Goal: Check status: Check status

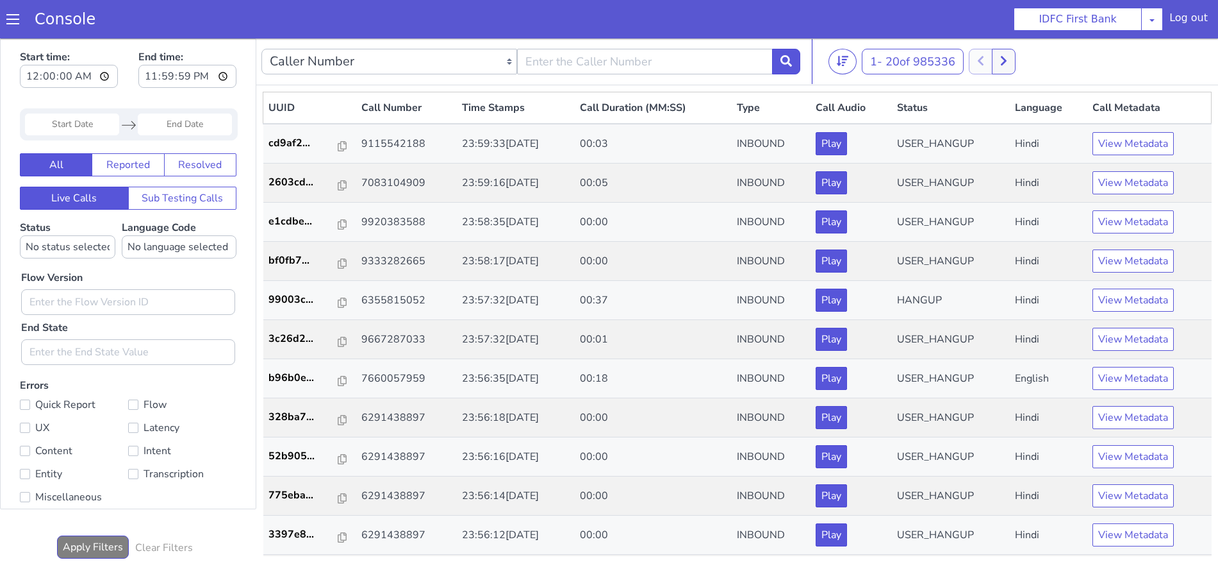
click at [9, 19] on span at bounding box center [12, 19] width 13 height 13
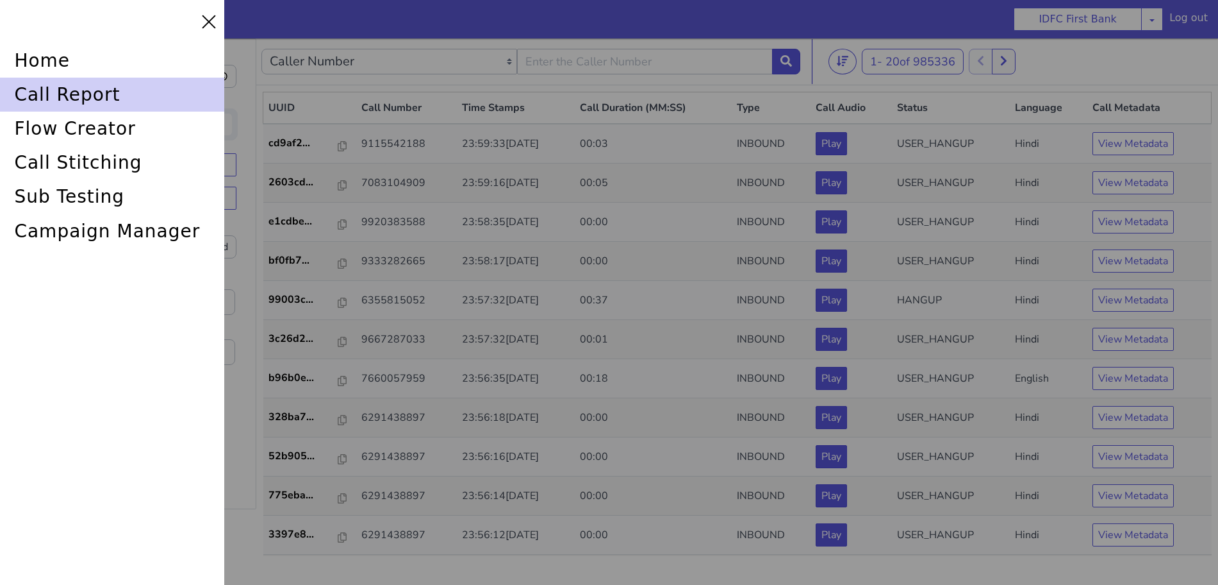
click at [28, 90] on div "call report" at bounding box center [112, 95] width 224 height 34
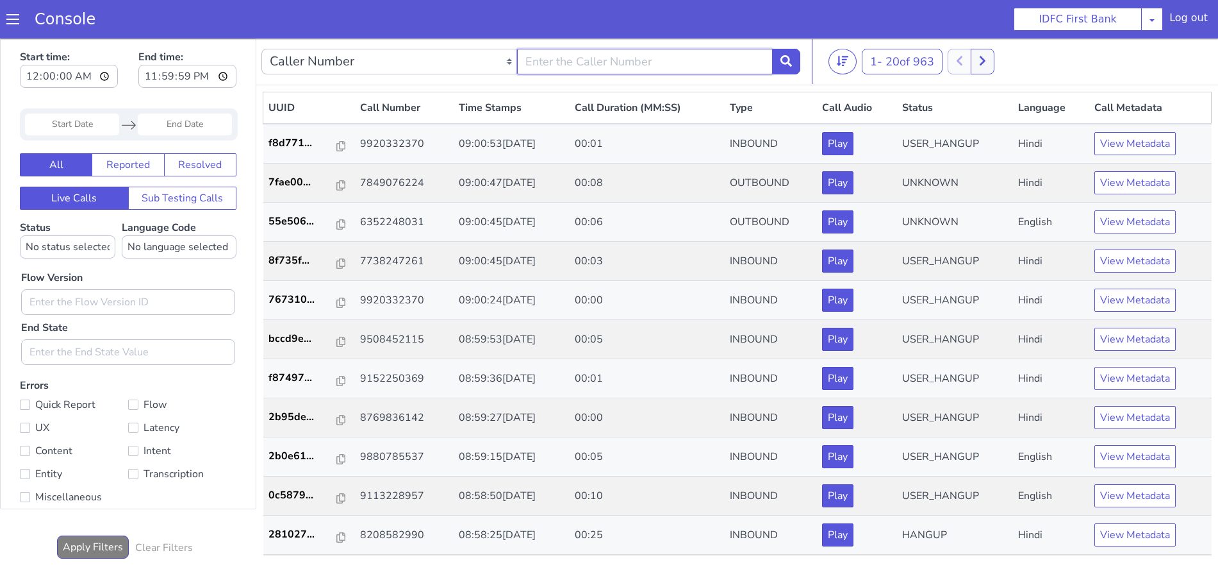
click at [606, 57] on input "text" at bounding box center [645, 62] width 256 height 26
type input "6352248031"
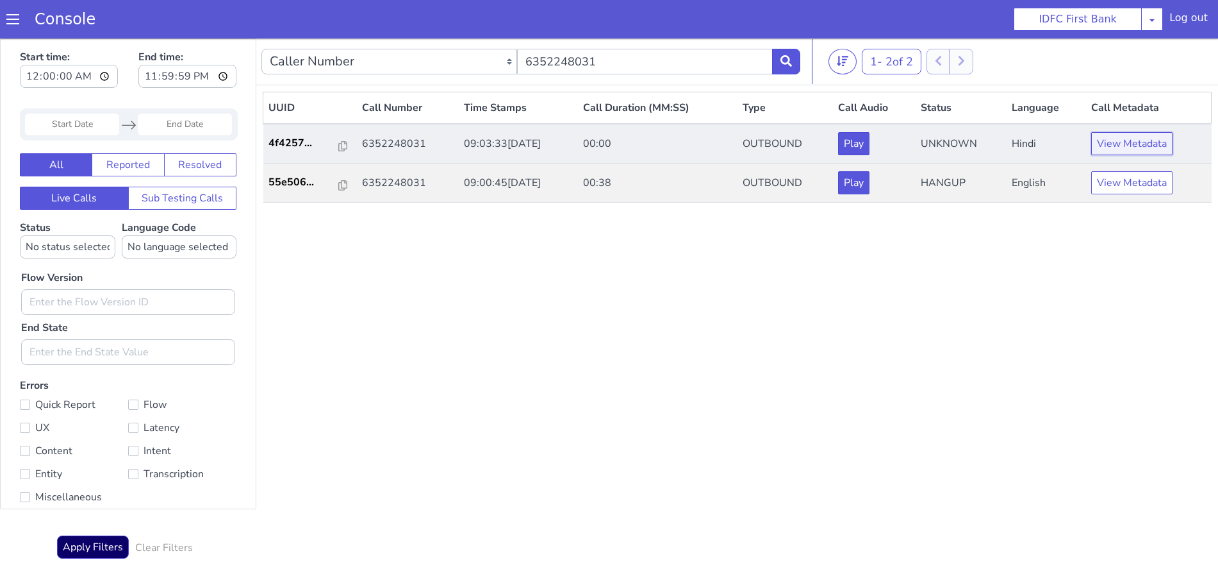
click at [1080, 285] on button "View Metadata" at bounding box center [1091, 280] width 81 height 23
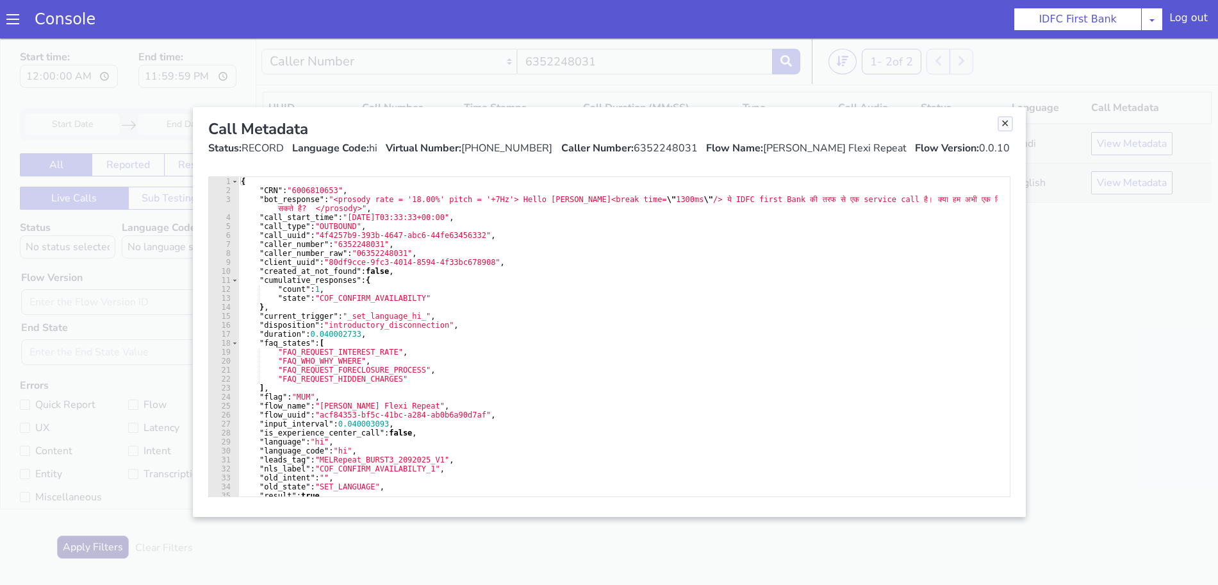
click at [968, 248] on link "Close" at bounding box center [967, 248] width 13 height 13
